Goal: Task Accomplishment & Management: Complete application form

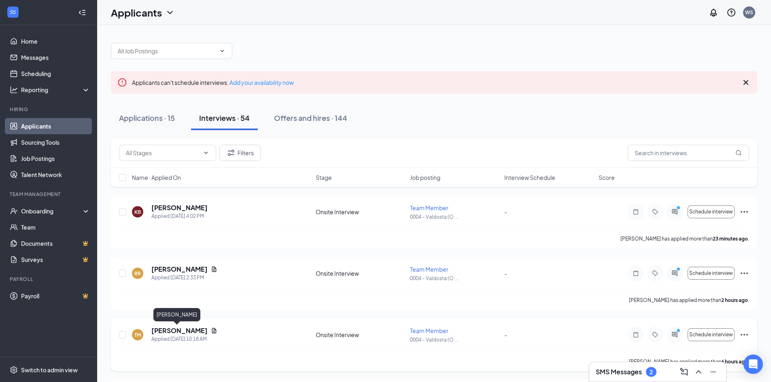
click at [169, 330] on h5 "[PERSON_NAME]" at bounding box center [179, 331] width 56 height 9
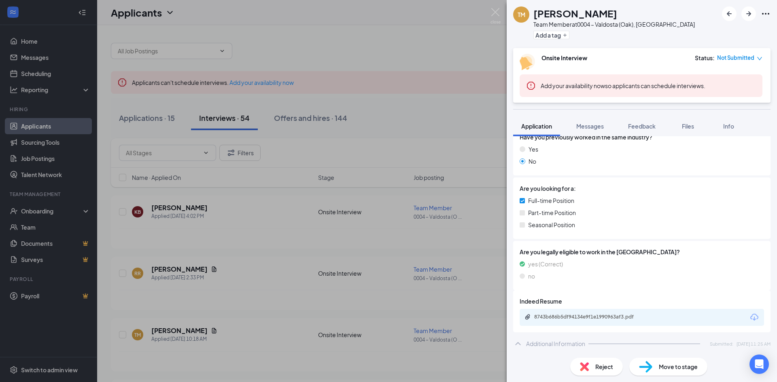
scroll to position [191, 0]
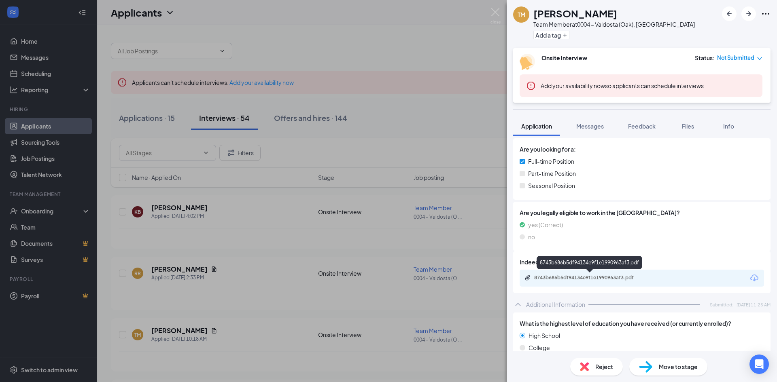
click at [611, 276] on div "8743b686b5df94134e9f1e1990963af3.pdf" at bounding box center [590, 278] width 113 height 6
click at [275, 266] on div "TM [PERSON_NAME] Team Member at 0004 – Valdosta (Oak), [GEOGRAPHIC_DATA] Add a …" at bounding box center [388, 191] width 777 height 382
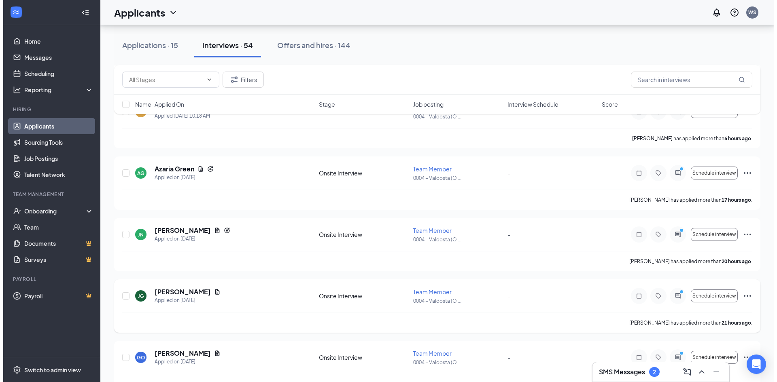
scroll to position [243, 0]
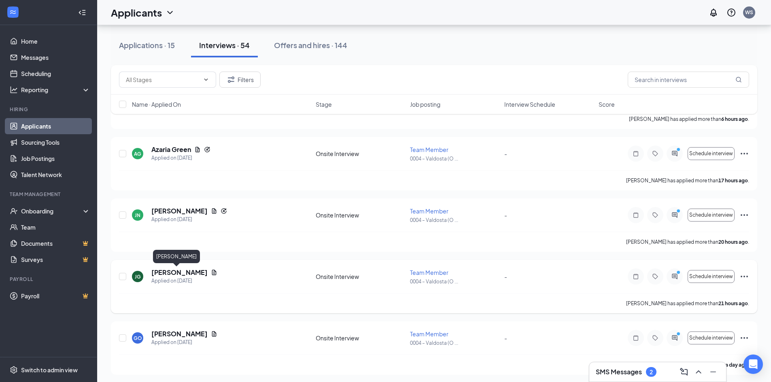
click at [178, 272] on h5 "[PERSON_NAME]" at bounding box center [179, 272] width 56 height 9
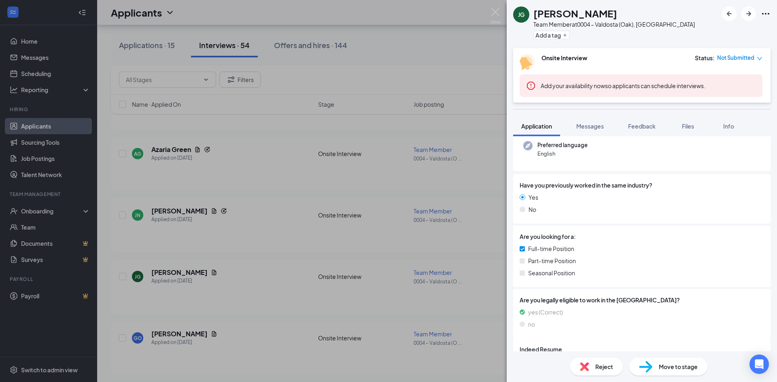
scroll to position [243, 0]
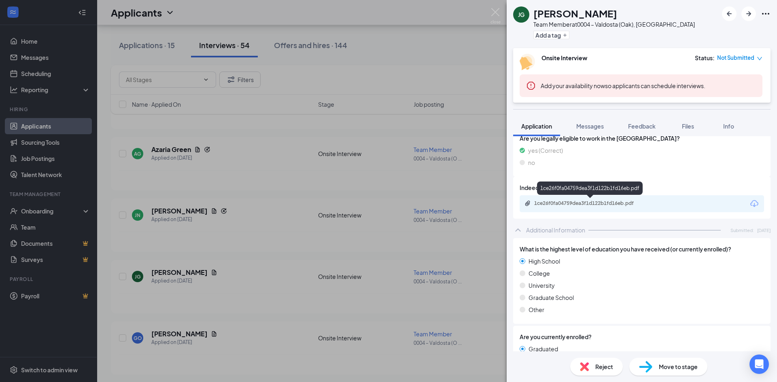
click at [604, 207] on div "1ce26f0fa04759dea3f1d122b1fd16eb.pdf" at bounding box center [589, 204] width 131 height 8
click at [316, 315] on div "[PERSON_NAME] [PERSON_NAME] Team Member at 0004 – Valdosta ([GEOGRAPHIC_DATA]),…" at bounding box center [388, 191] width 777 height 382
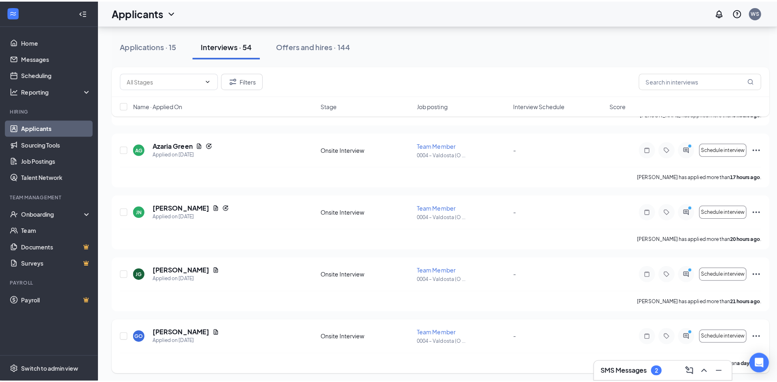
scroll to position [324, 0]
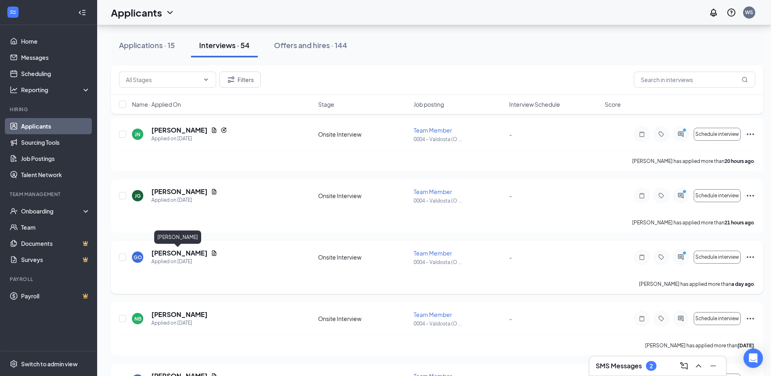
click at [182, 254] on h5 "[PERSON_NAME]" at bounding box center [179, 253] width 56 height 9
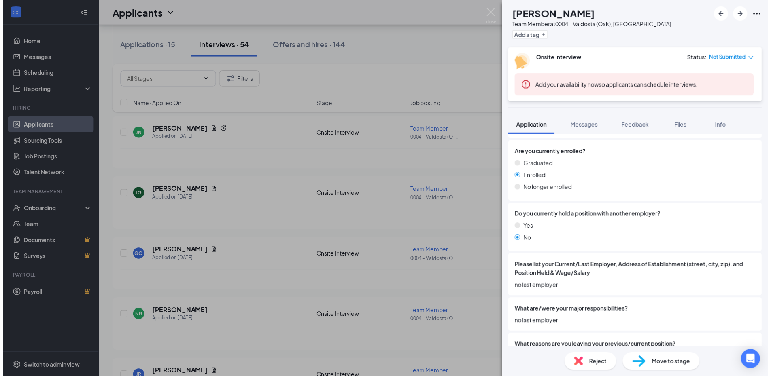
scroll to position [445, 0]
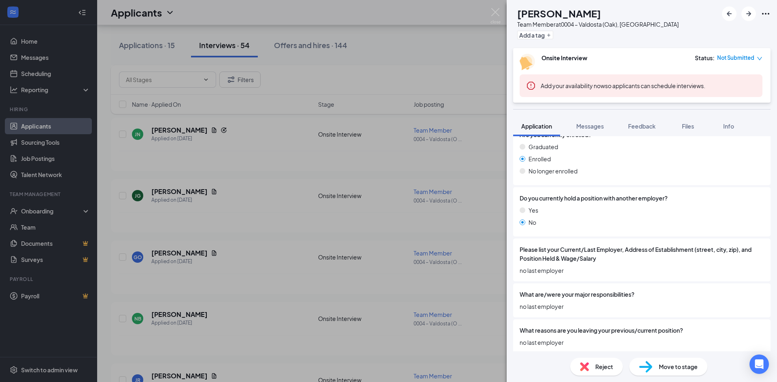
click at [273, 286] on div "GO [PERSON_NAME] Team Member at 0004 – Valdosta (Oak), [GEOGRAPHIC_DATA] Add a …" at bounding box center [388, 191] width 777 height 382
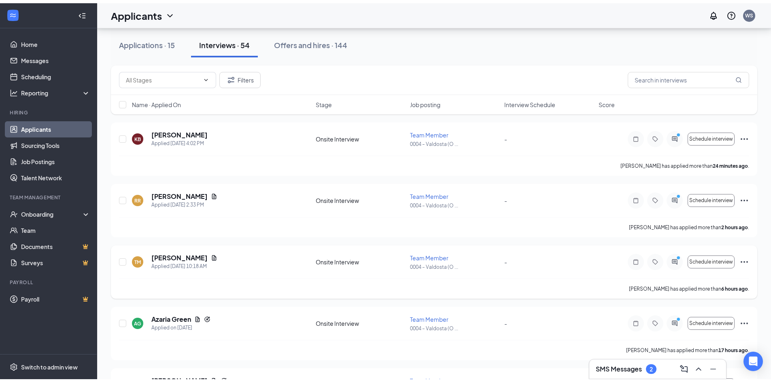
scroll to position [72, 0]
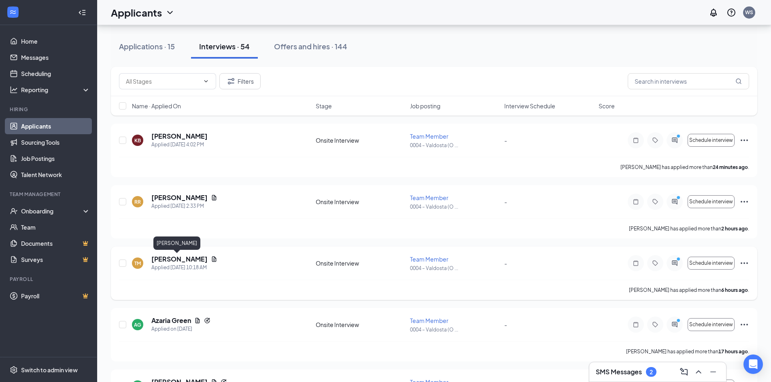
click at [176, 257] on h5 "[PERSON_NAME]" at bounding box center [179, 259] width 56 height 9
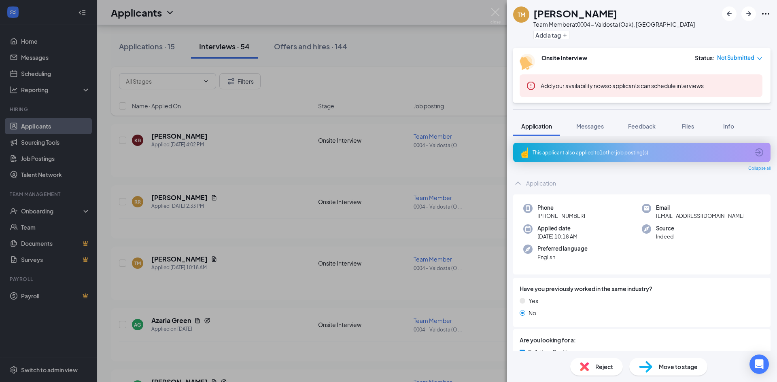
click at [676, 370] on span "Move to stage" at bounding box center [678, 367] width 39 height 9
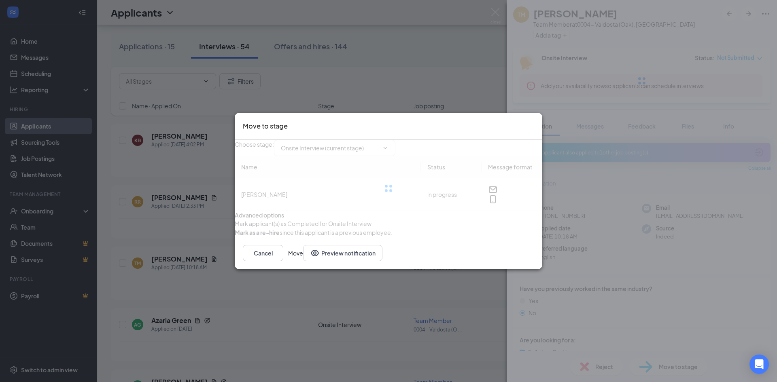
type input "Hiring and Onboarding (final stage)"
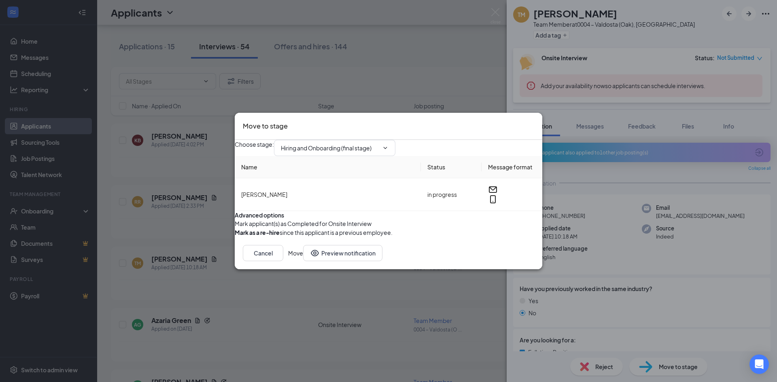
click at [303, 261] on button "Move" at bounding box center [295, 253] width 15 height 16
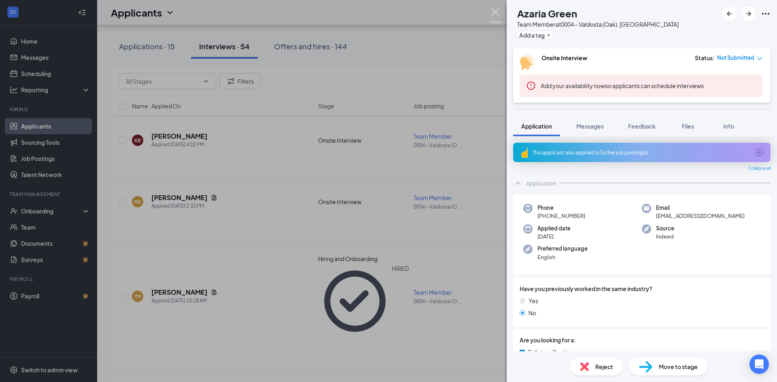
click at [496, 13] on img at bounding box center [495, 16] width 10 height 16
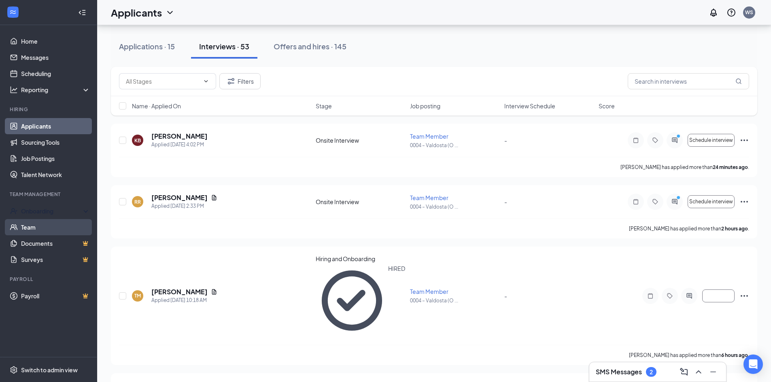
drag, startPoint x: 81, startPoint y: 212, endPoint x: 80, endPoint y: 223, distance: 10.2
click at [82, 212] on div "Onboarding" at bounding box center [52, 211] width 62 height 8
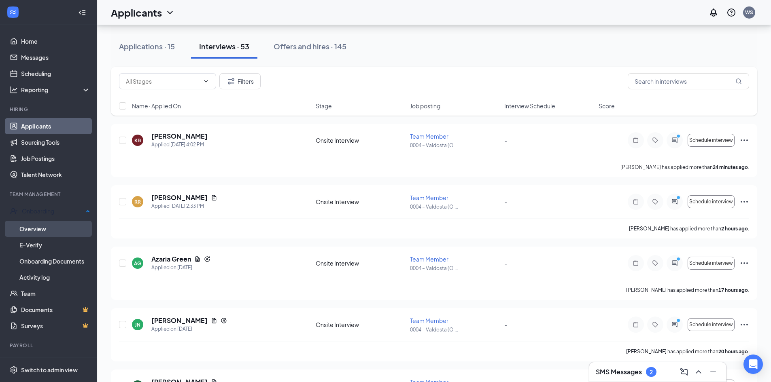
click at [74, 229] on link "Overview" at bounding box center [54, 229] width 71 height 16
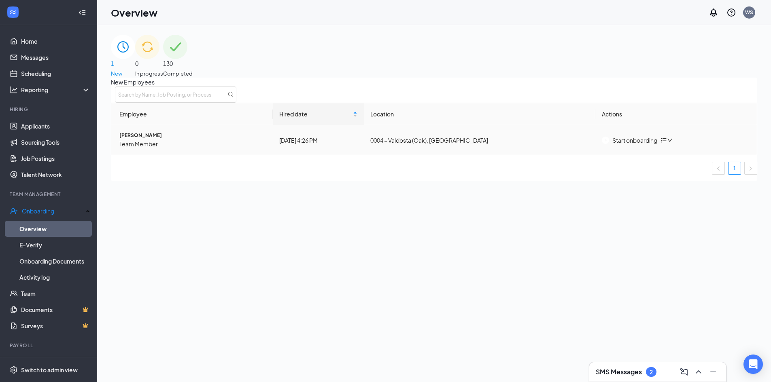
click at [634, 145] on div "Start onboarding" at bounding box center [629, 140] width 55 height 9
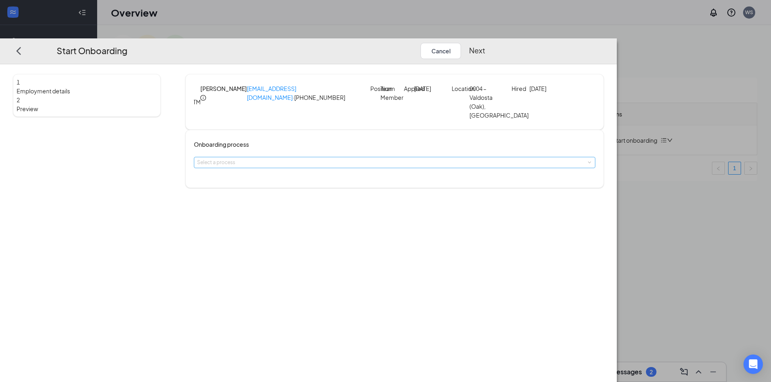
click at [366, 161] on div "Select a process" at bounding box center [392, 163] width 391 height 8
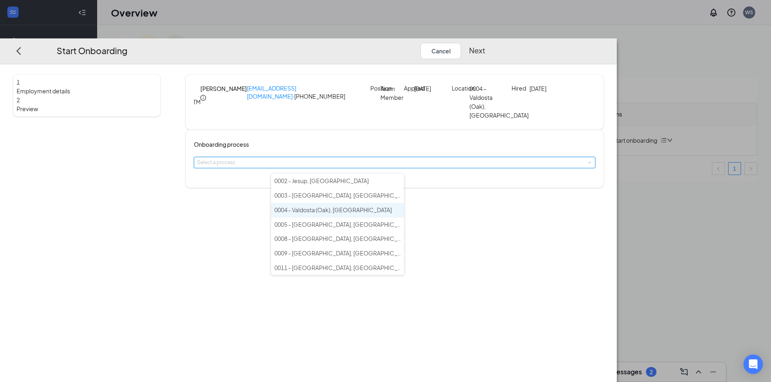
click at [358, 212] on li "0004 - Valdosta (Oak), [GEOGRAPHIC_DATA]" at bounding box center [337, 210] width 133 height 15
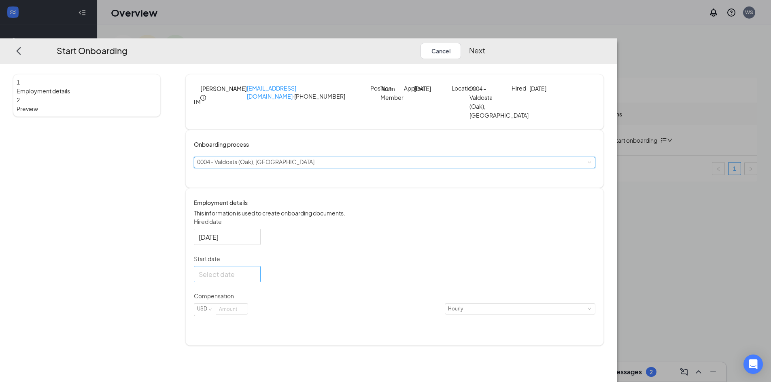
click at [256, 279] on div at bounding box center [227, 274] width 57 height 10
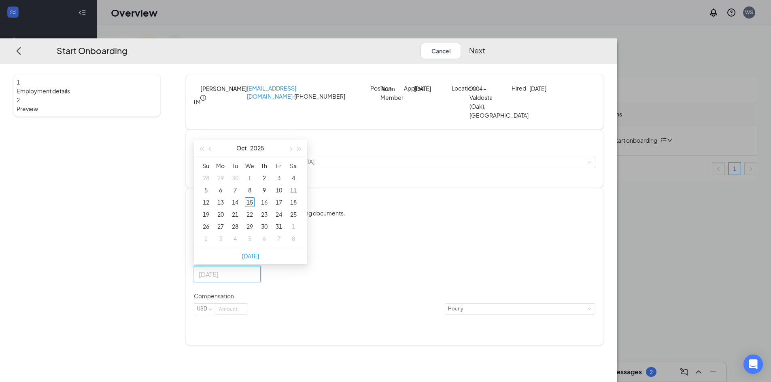
type input "[DATE]"
click at [254, 207] on div "15" at bounding box center [250, 202] width 10 height 10
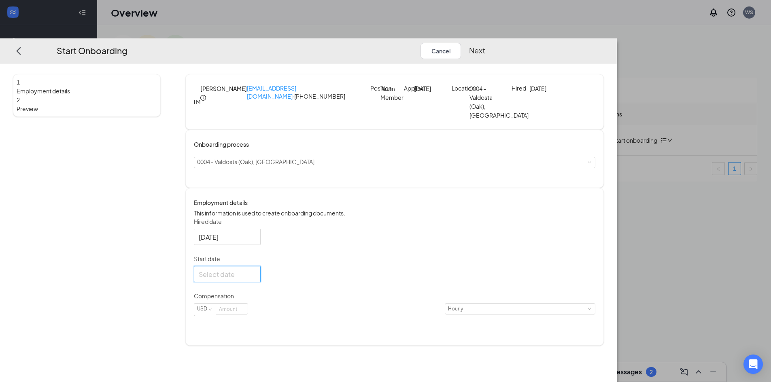
click at [256, 279] on div at bounding box center [227, 274] width 57 height 10
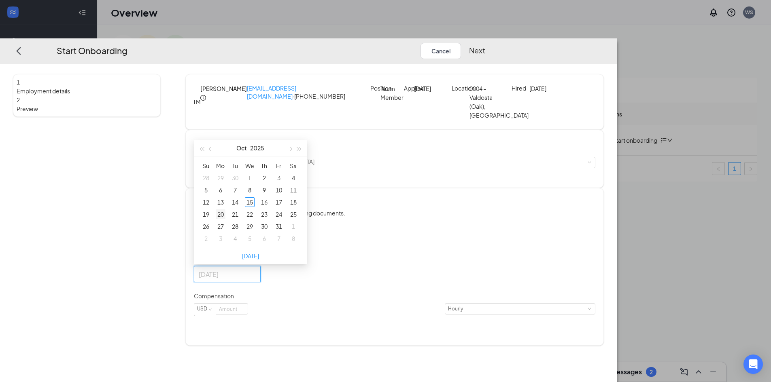
type input "[DATE]"
click at [225, 219] on div "20" at bounding box center [221, 215] width 10 height 10
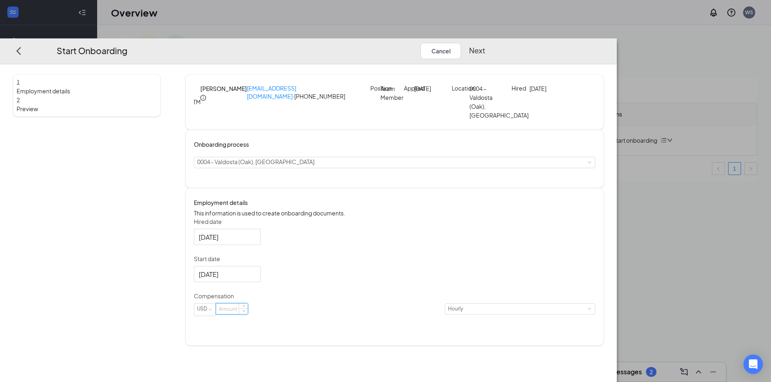
click at [248, 314] on input at bounding box center [232, 309] width 32 height 11
type input "12.5"
click at [485, 42] on button "Next" at bounding box center [477, 50] width 16 height 16
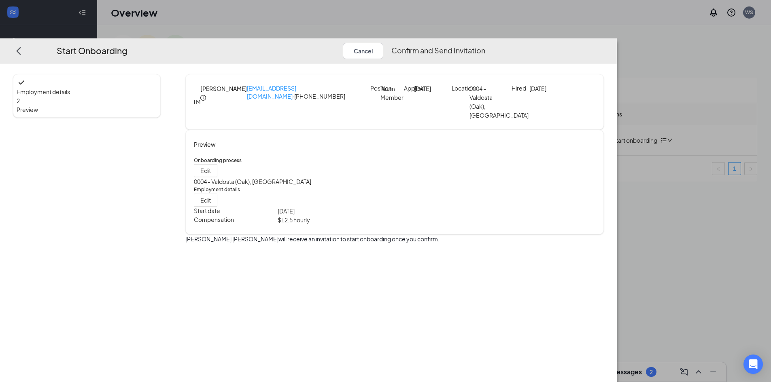
click at [485, 42] on button "Confirm and Send Invitation" at bounding box center [438, 50] width 94 height 16
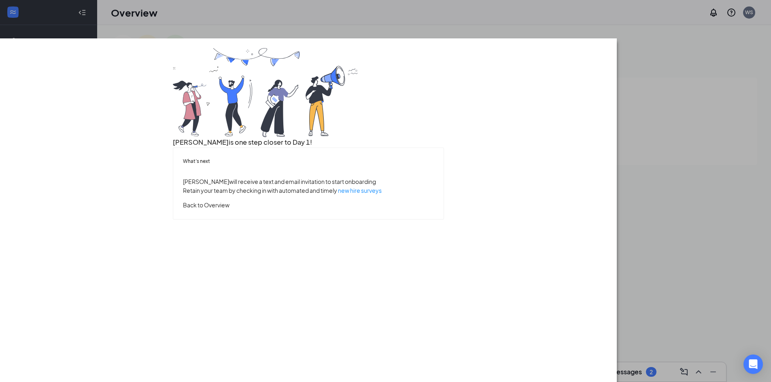
click at [229, 209] on button "Back to Overview" at bounding box center [206, 204] width 47 height 9
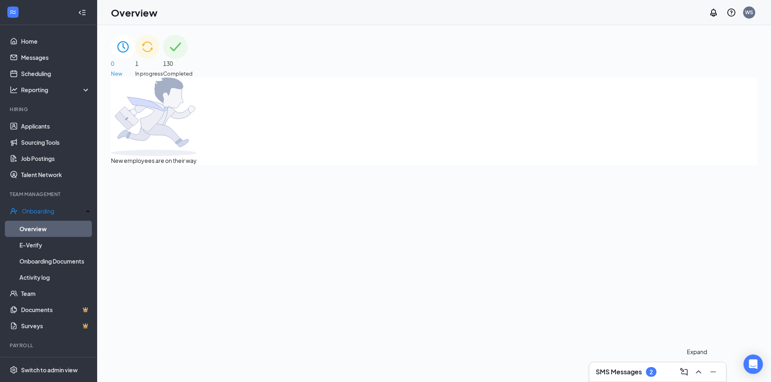
click at [698, 375] on icon "ChevronUp" at bounding box center [698, 372] width 10 height 10
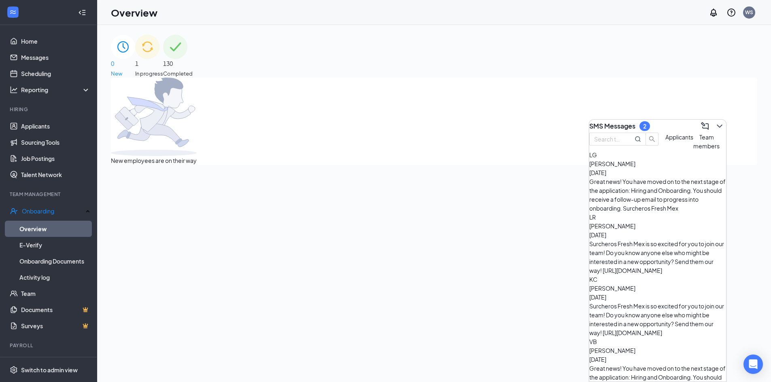
click at [744, 121] on div "New employees are on their way" at bounding box center [434, 121] width 646 height 87
click at [717, 125] on icon "ChevronDown" at bounding box center [719, 126] width 5 height 3
